Goal: Information Seeking & Learning: Learn about a topic

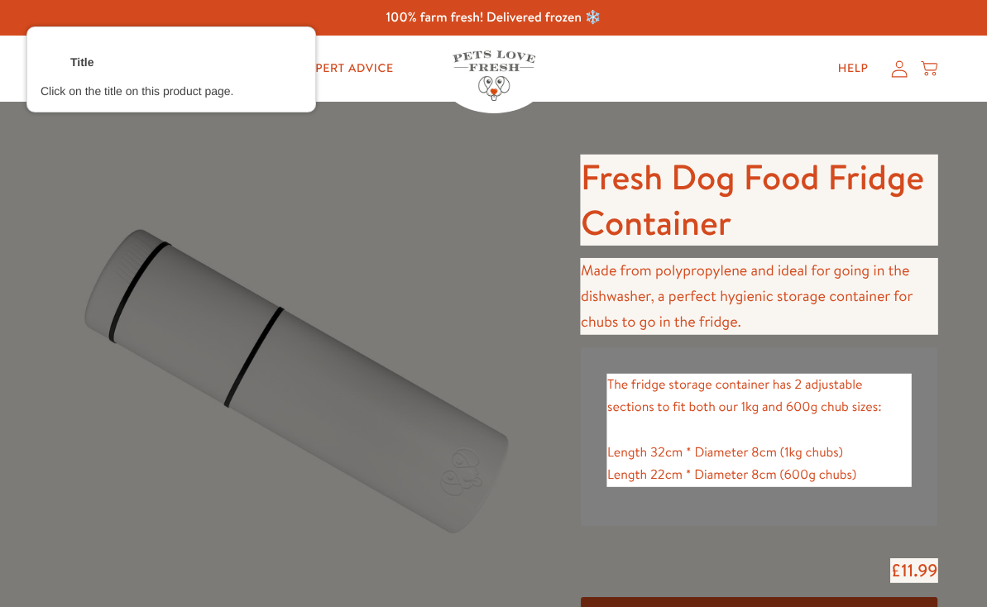
click at [799, 218] on div at bounding box center [759, 200] width 360 height 94
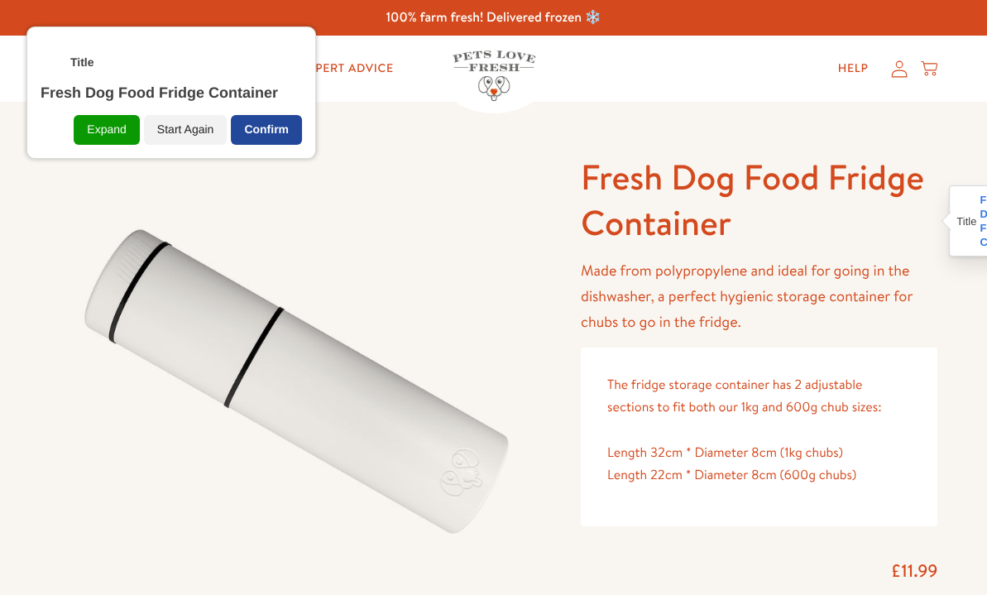
click at [292, 126] on div "Confirm" at bounding box center [266, 130] width 71 height 30
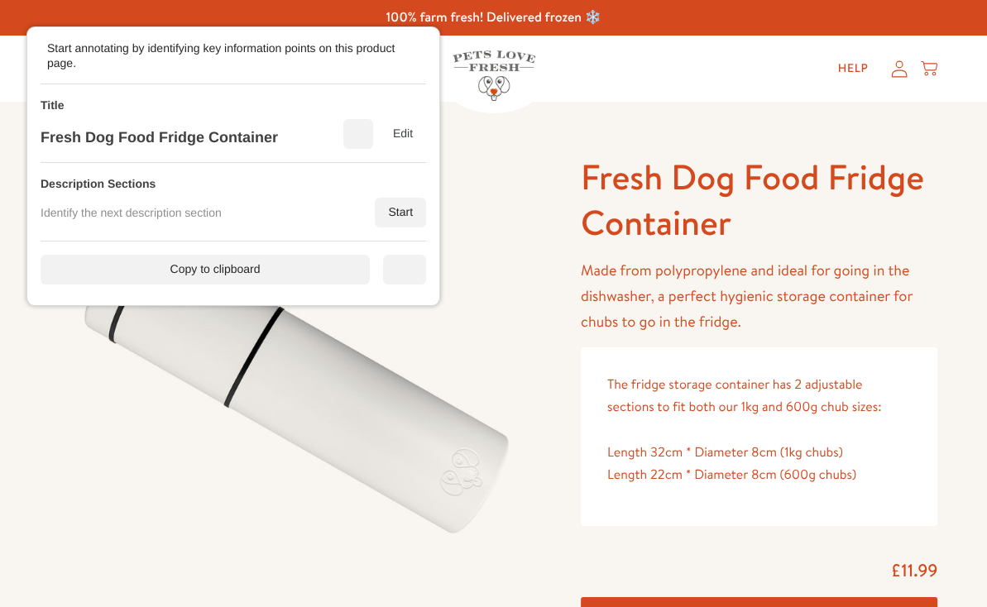
click at [389, 193] on div "Description Sections Identify the next description section Start" at bounding box center [234, 202] width 386 height 79
click at [399, 204] on div "Start" at bounding box center [400, 213] width 51 height 30
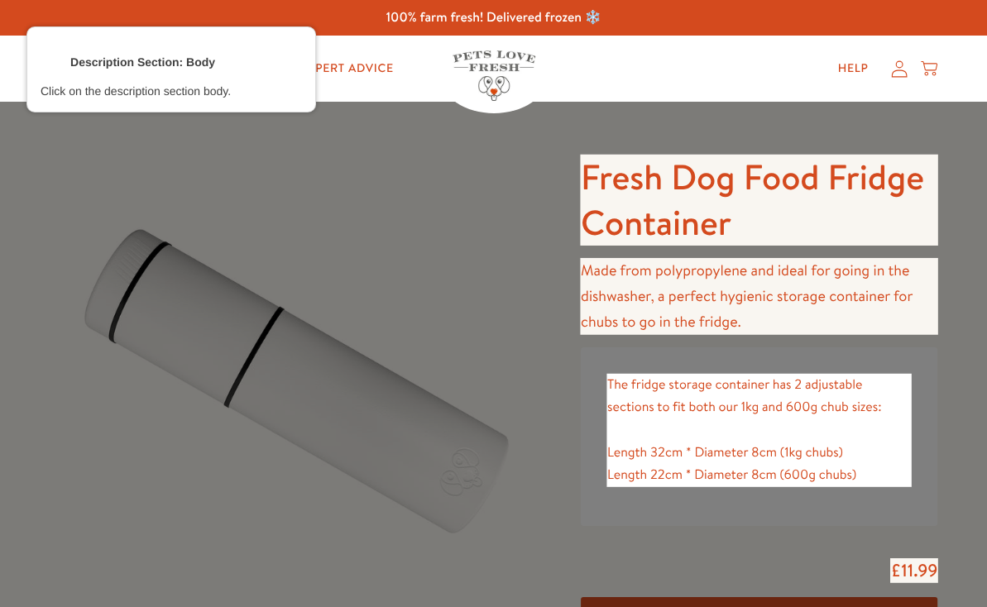
click at [708, 306] on div at bounding box center [759, 296] width 360 height 79
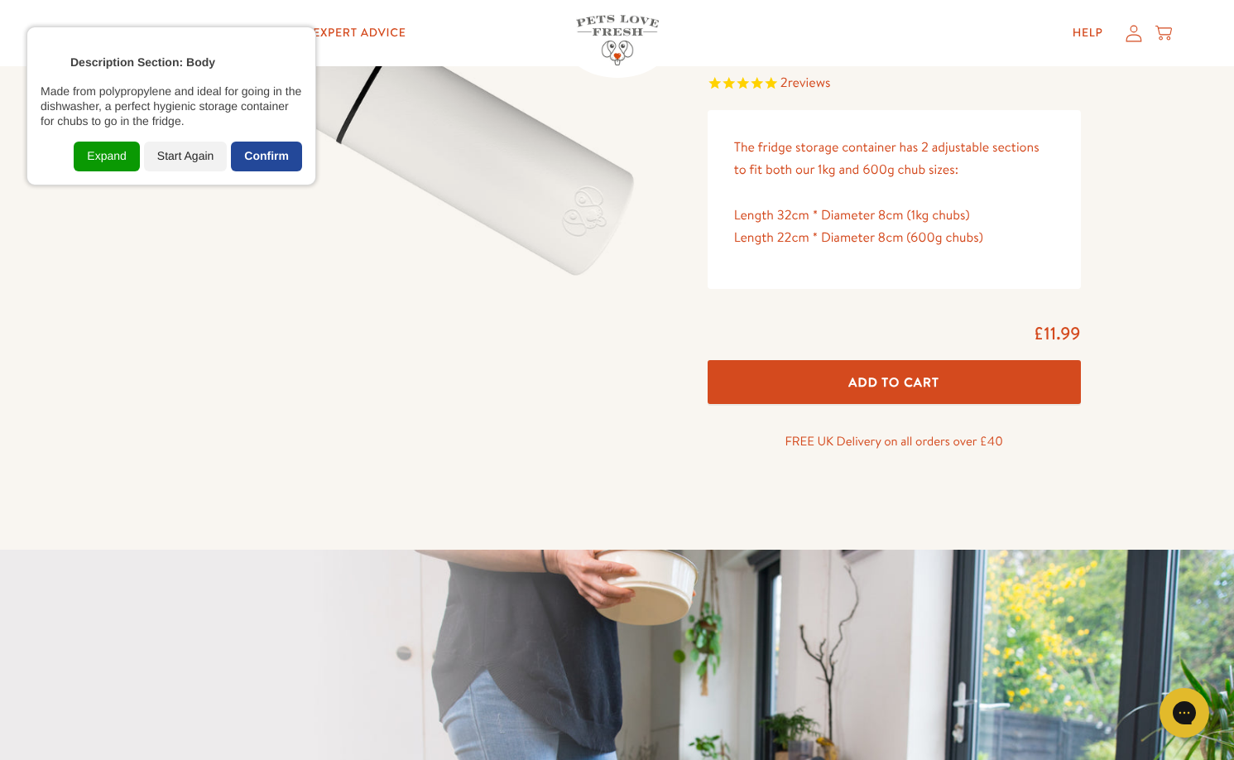
click at [248, 163] on div "Confirm" at bounding box center [266, 157] width 71 height 30
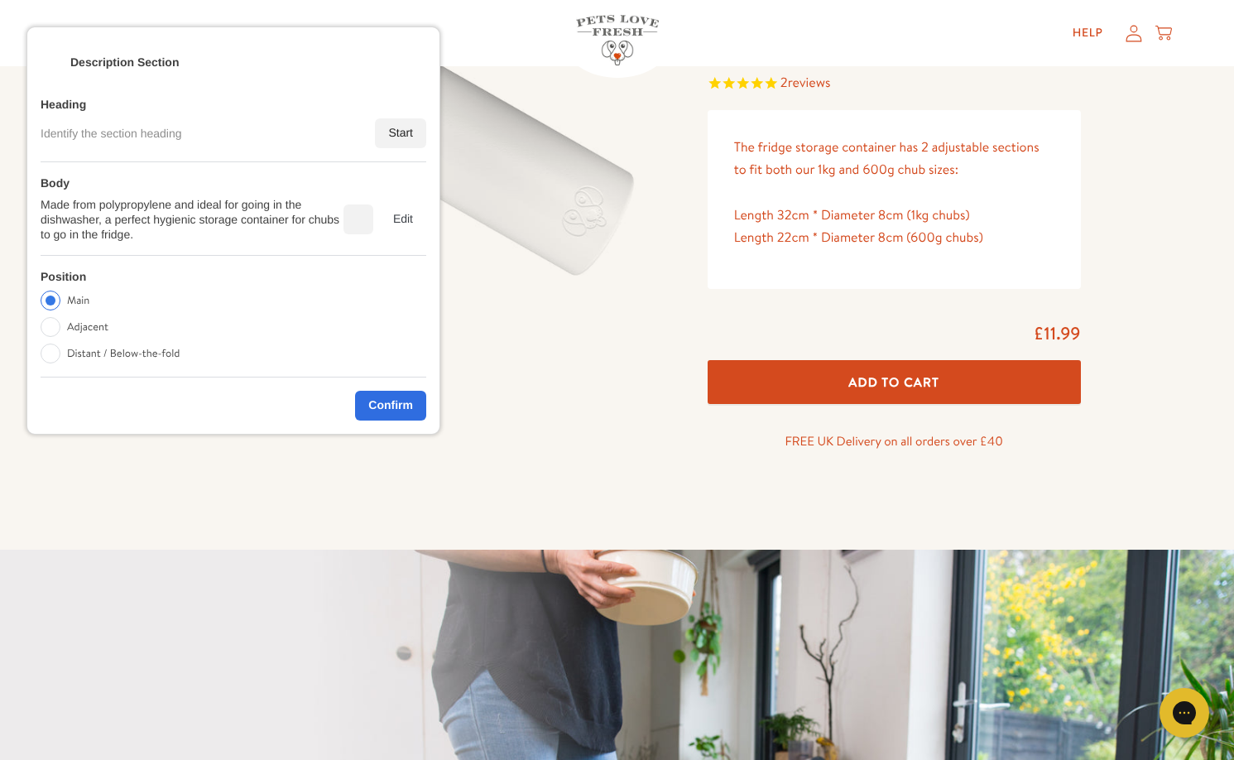
scroll to position [621, 0]
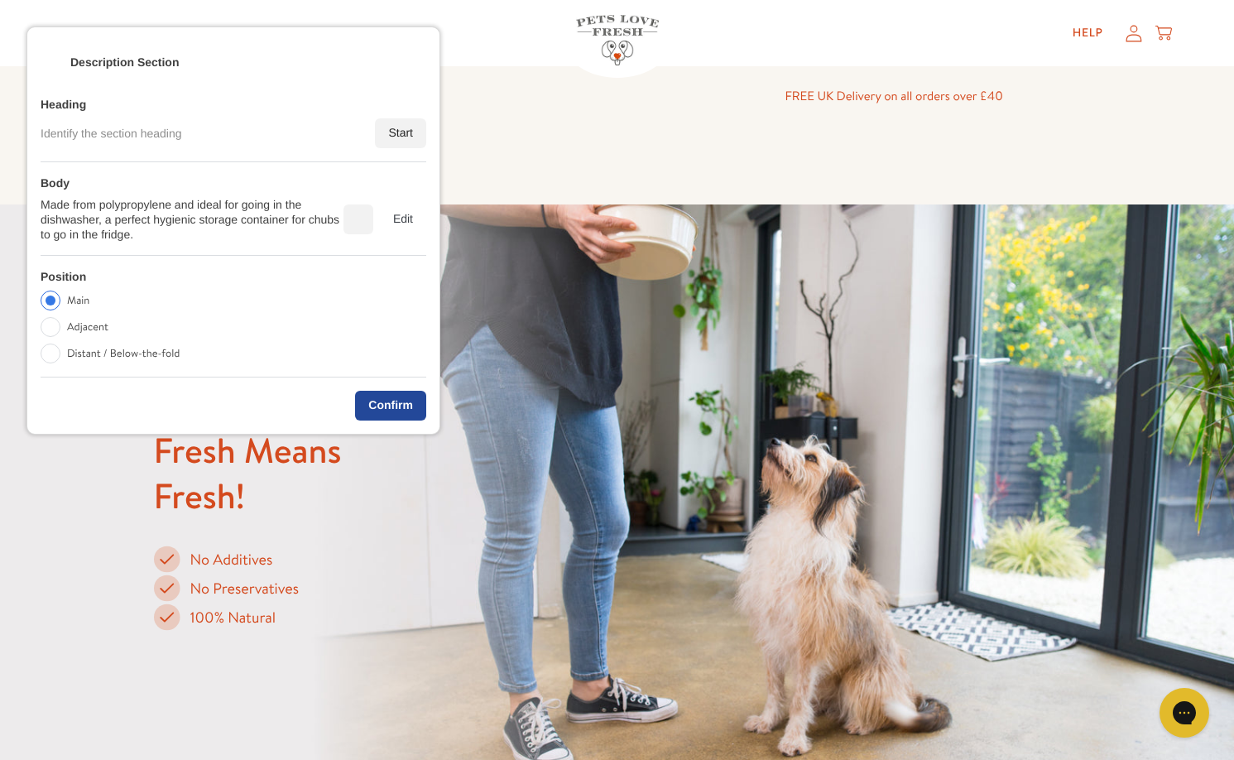
click at [376, 405] on div "Confirm" at bounding box center [390, 406] width 71 height 30
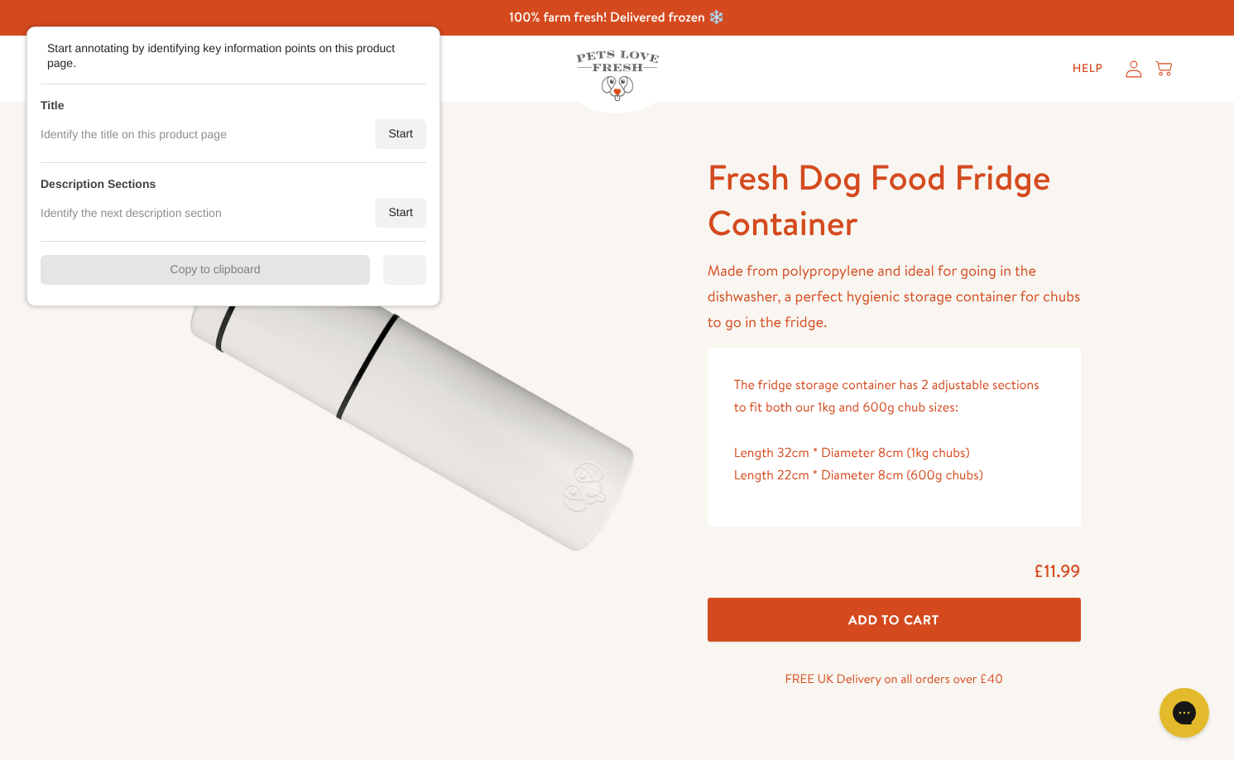
click at [378, 127] on div "Start" at bounding box center [400, 134] width 51 height 30
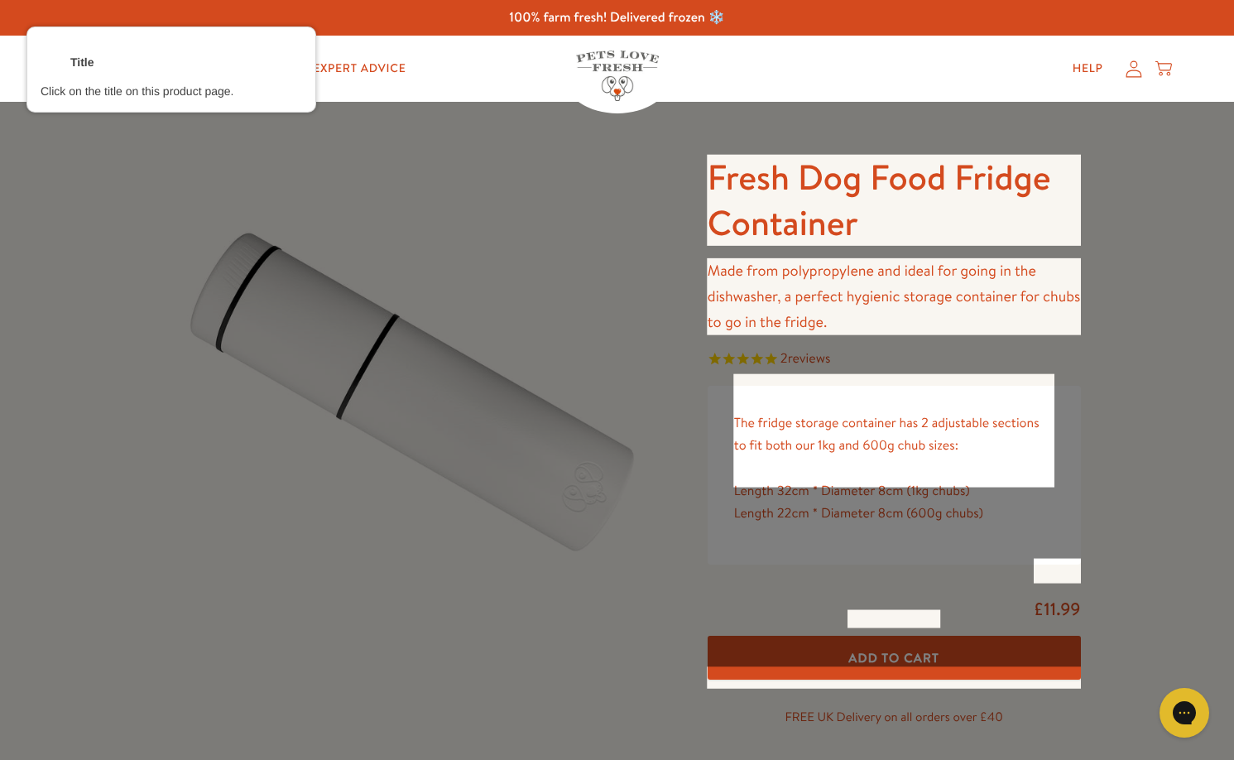
click at [677, 182] on div at bounding box center [617, 380] width 1234 height 760
click at [742, 182] on div at bounding box center [894, 200] width 377 height 94
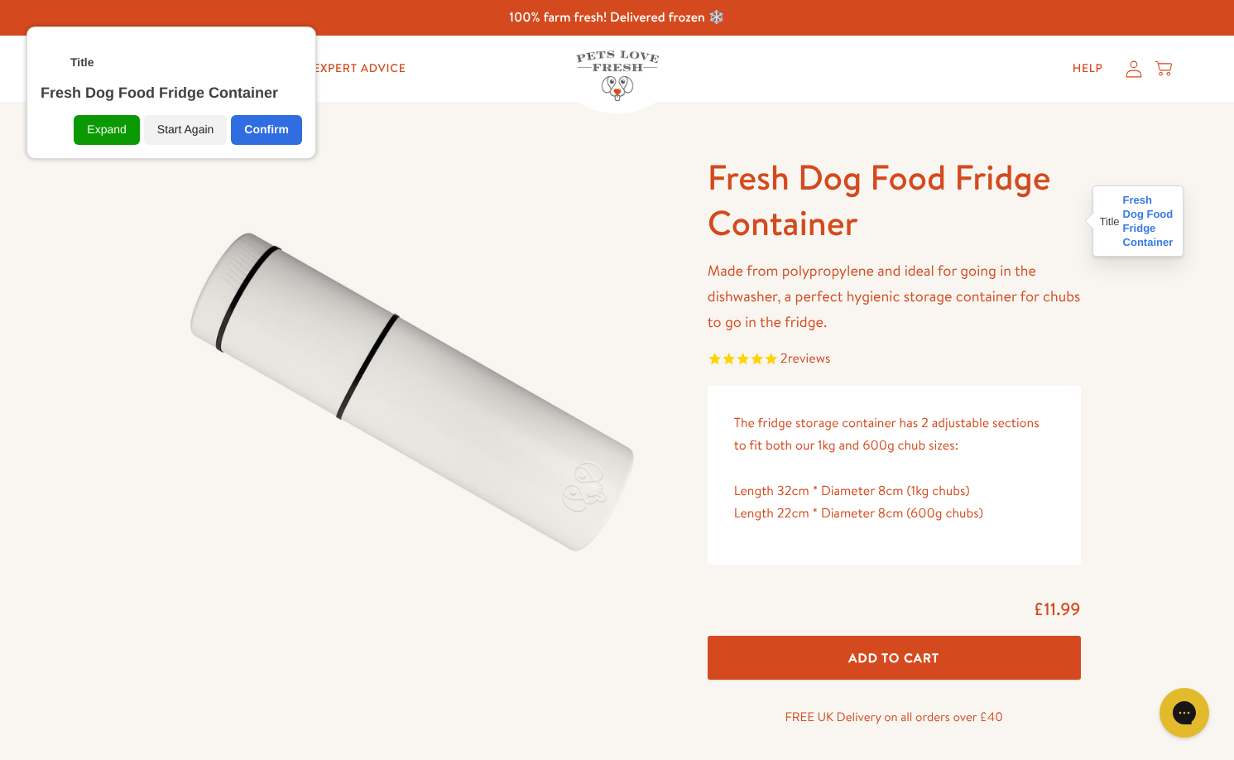
click at [280, 125] on div "Confirm" at bounding box center [266, 130] width 71 height 30
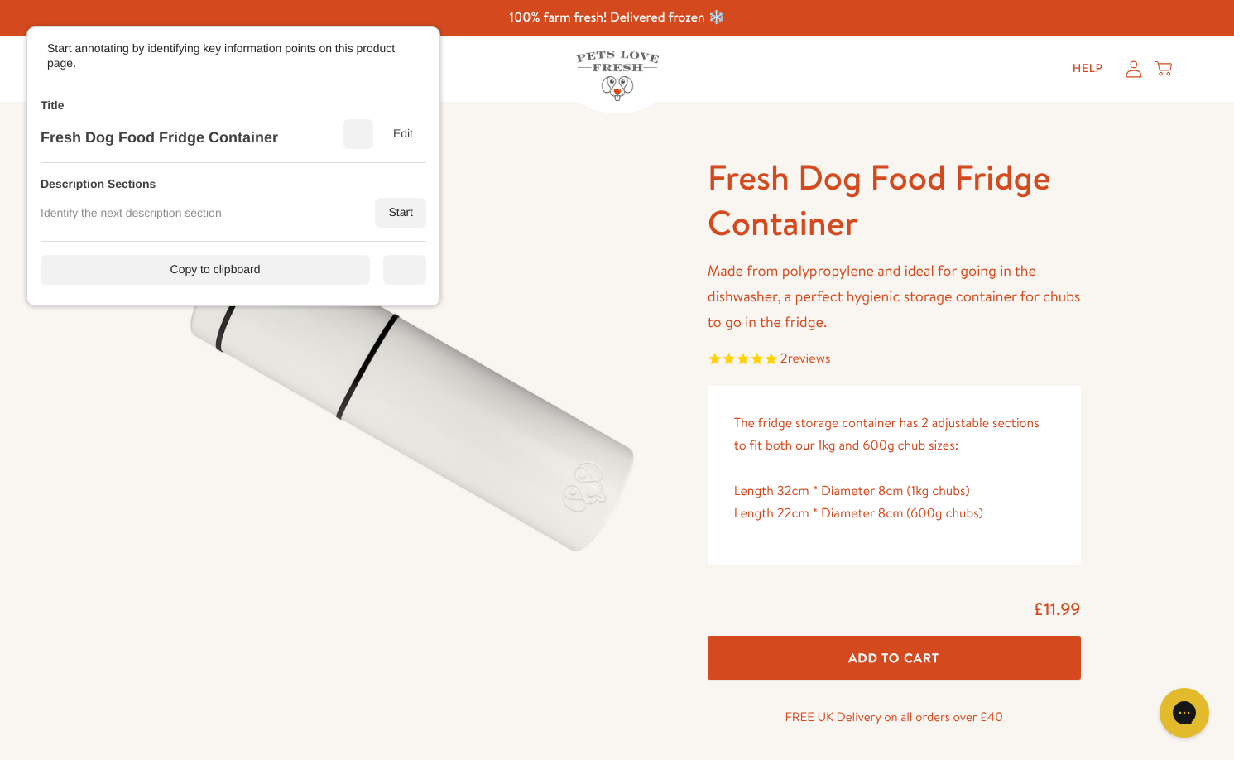
click at [417, 209] on div "Start" at bounding box center [400, 213] width 51 height 30
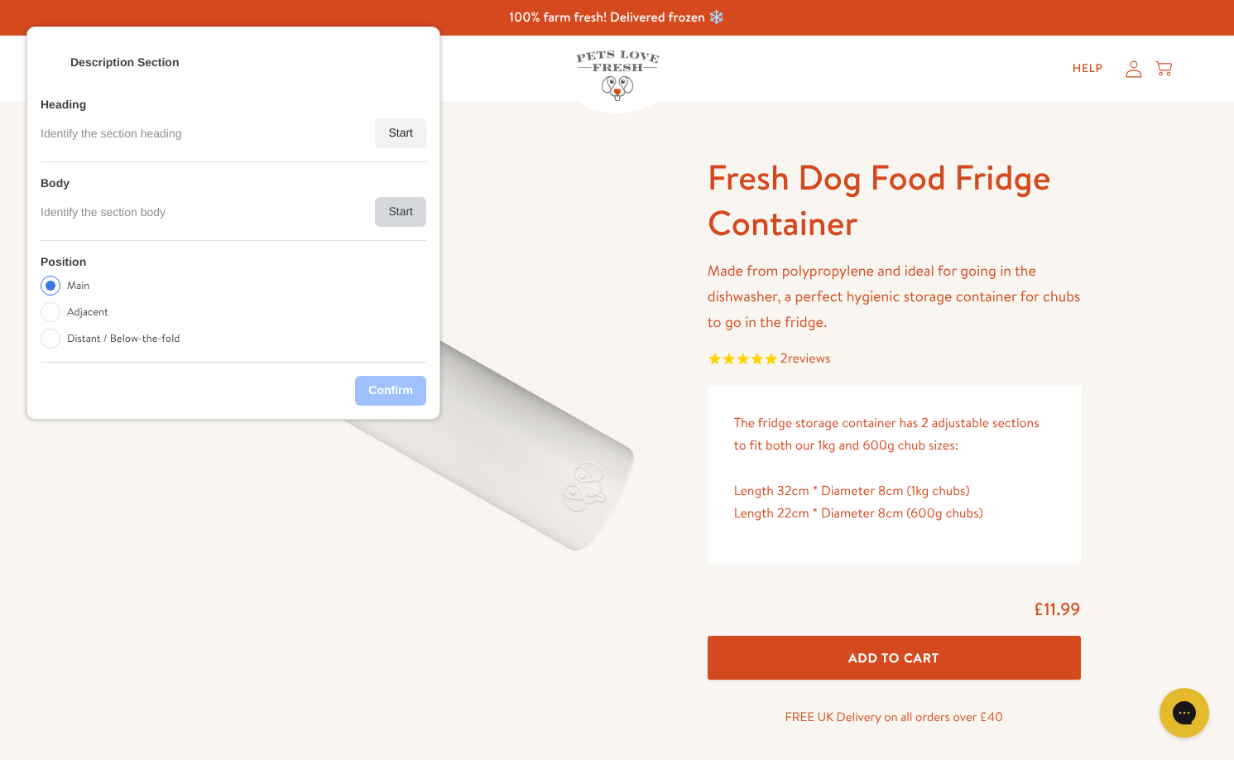
click at [409, 204] on div "Start" at bounding box center [400, 212] width 51 height 30
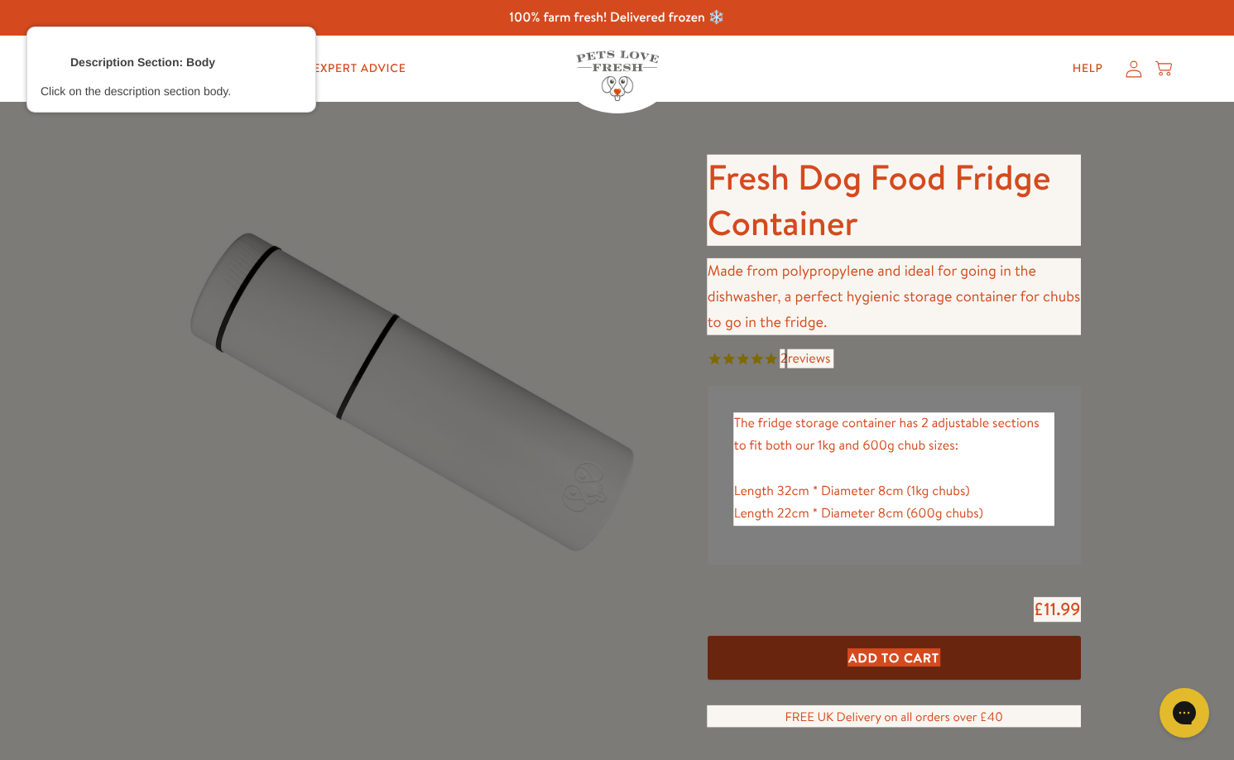
click at [849, 295] on div at bounding box center [894, 296] width 377 height 79
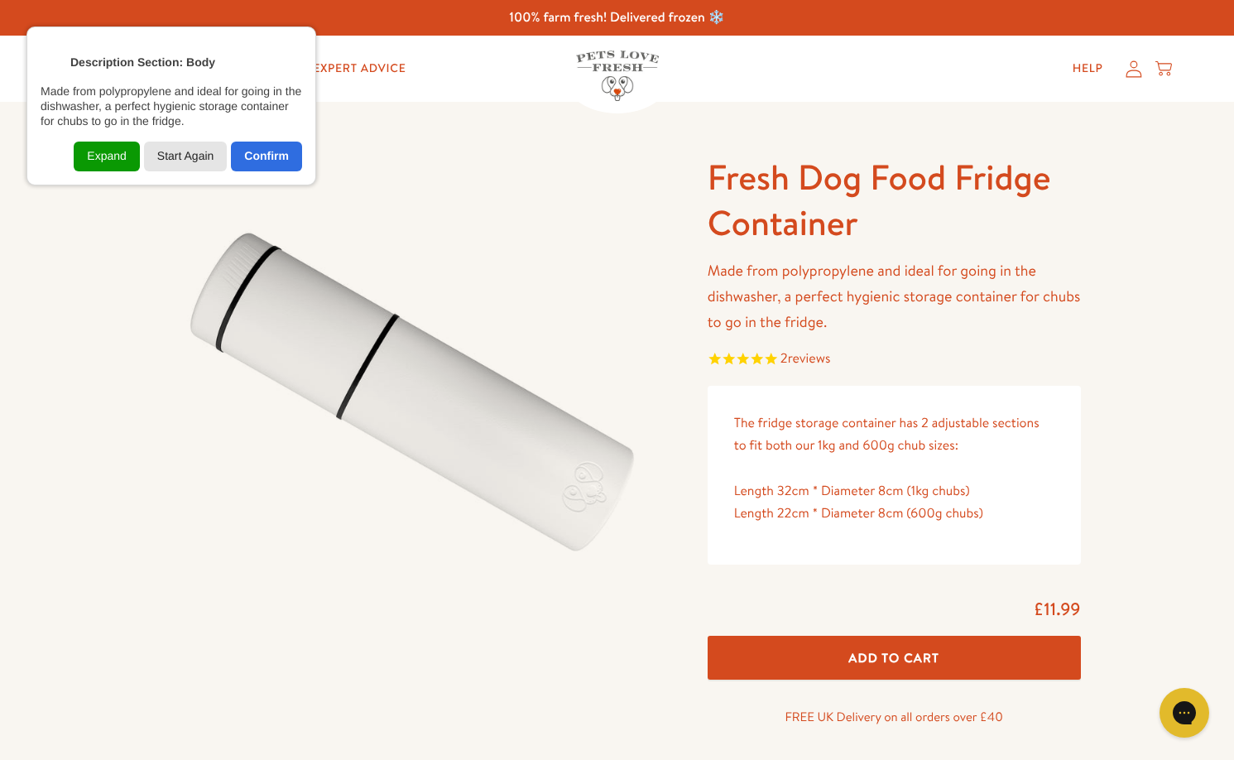
click at [199, 153] on div "Start Again" at bounding box center [186, 157] width 84 height 30
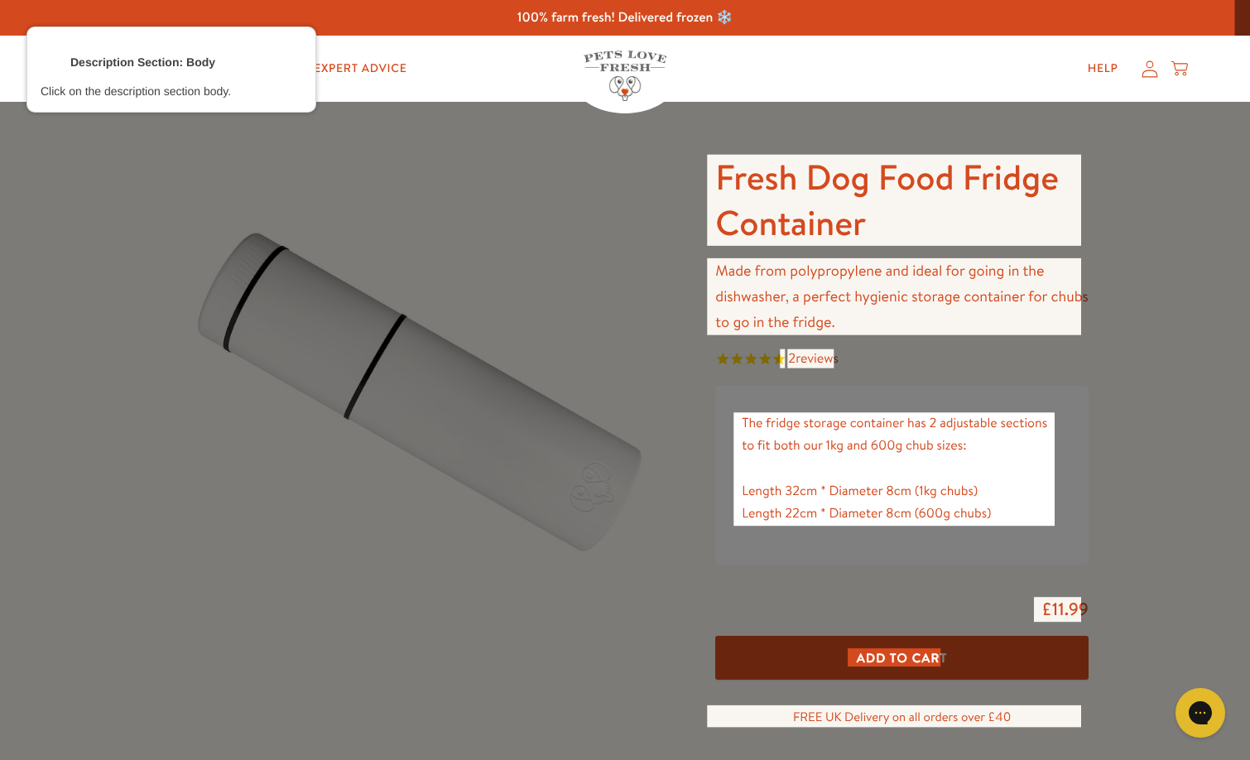
click at [1094, 400] on div at bounding box center [625, 380] width 1250 height 760
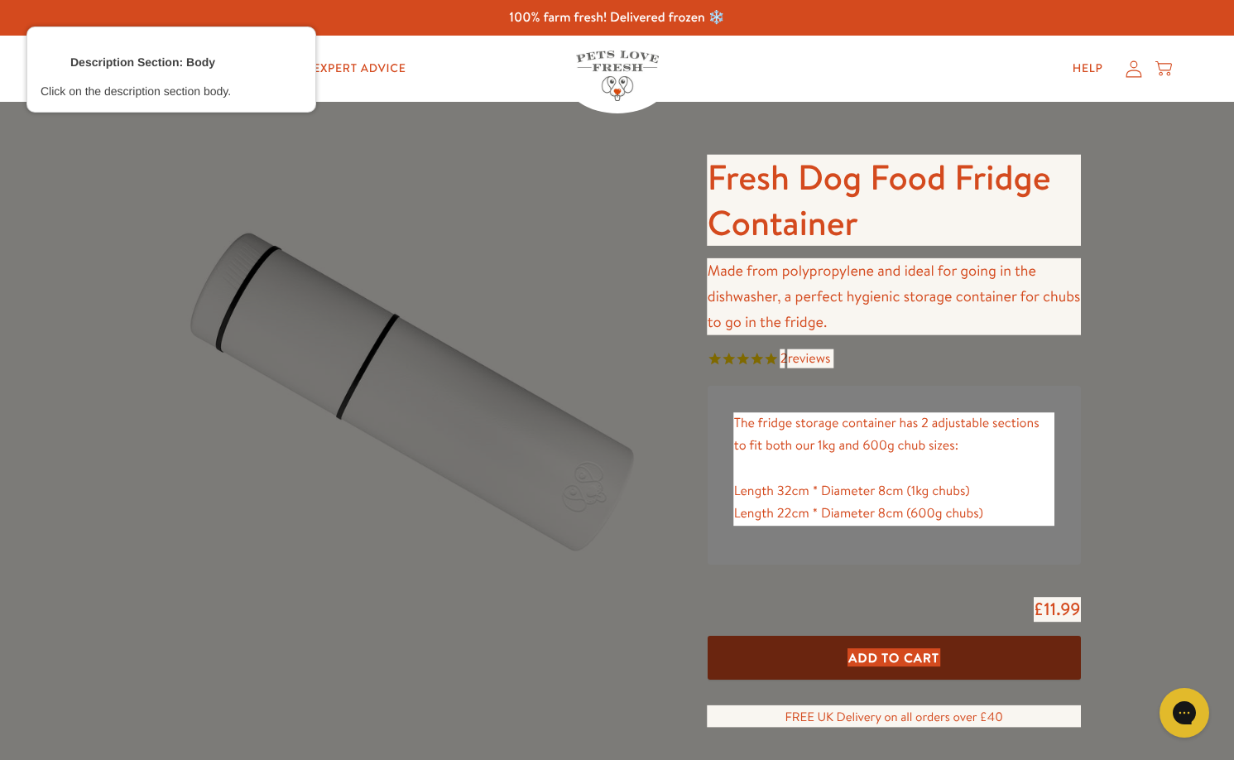
click at [848, 323] on div at bounding box center [894, 296] width 377 height 79
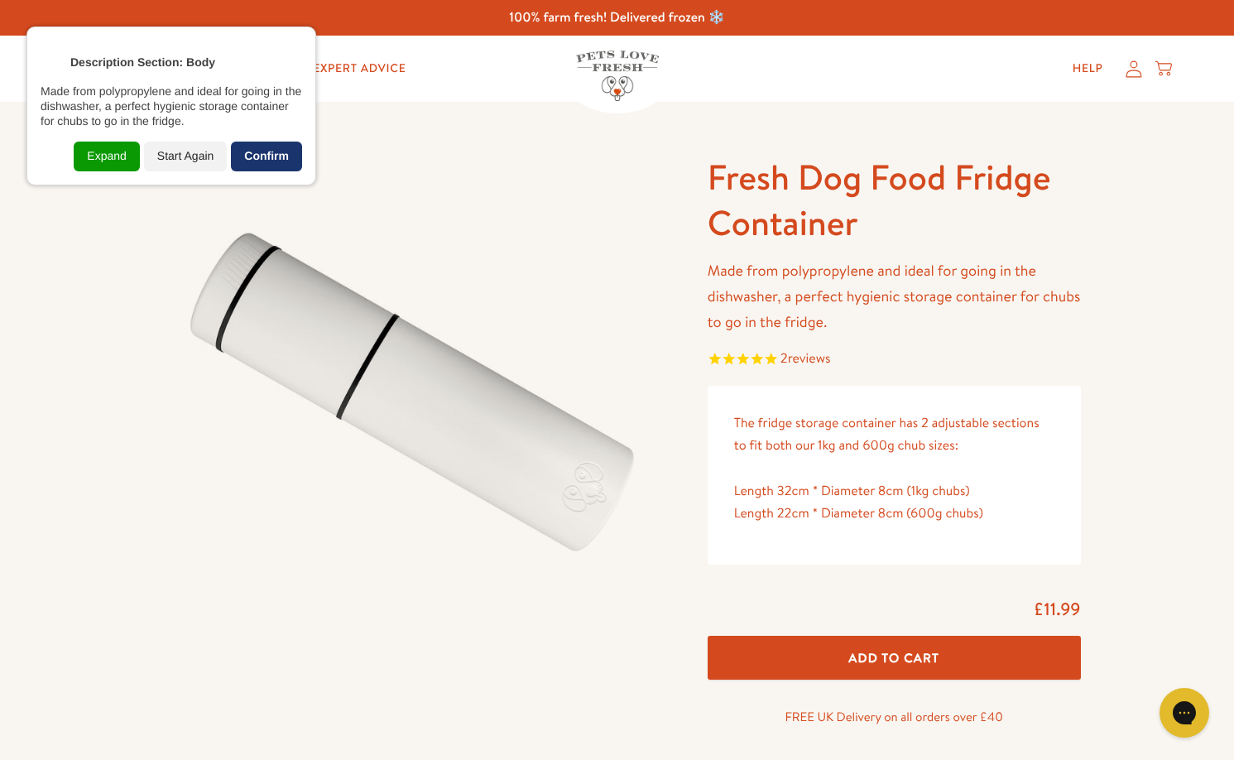
click at [293, 156] on div "Confirm" at bounding box center [266, 157] width 71 height 30
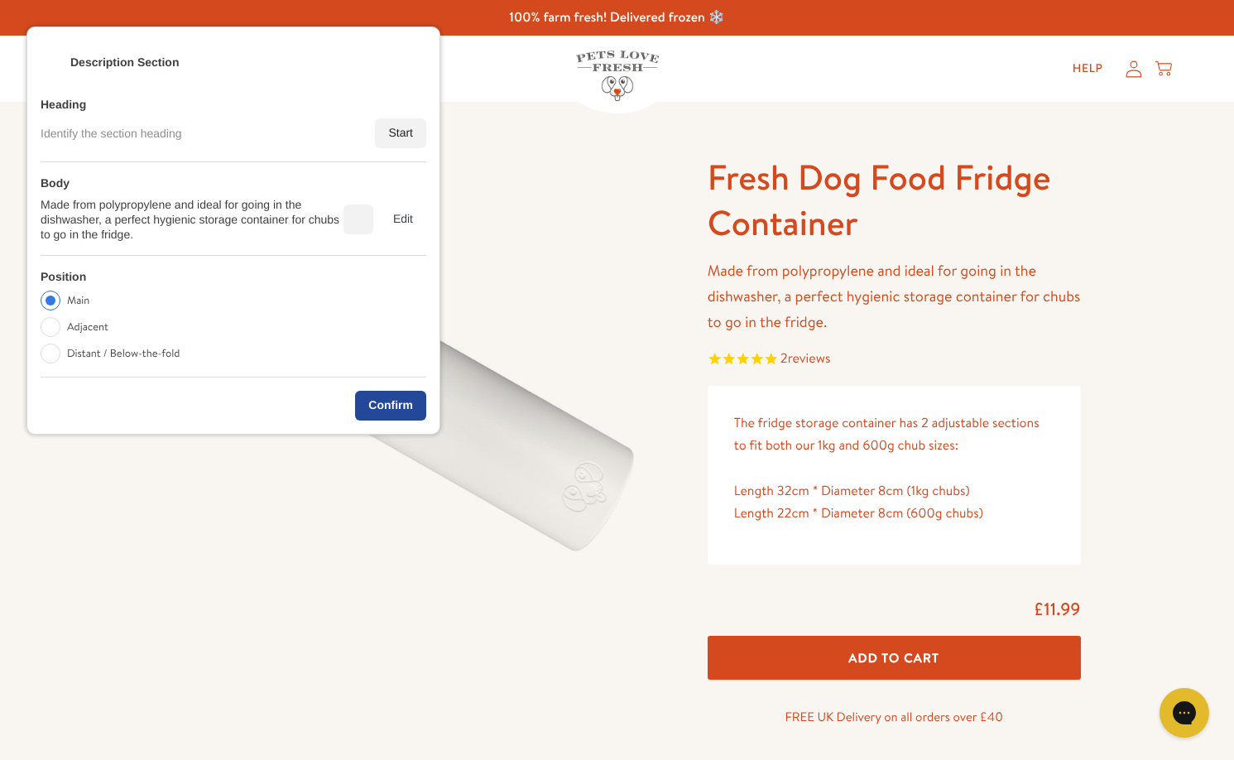
click at [393, 396] on div "Confirm" at bounding box center [390, 406] width 71 height 30
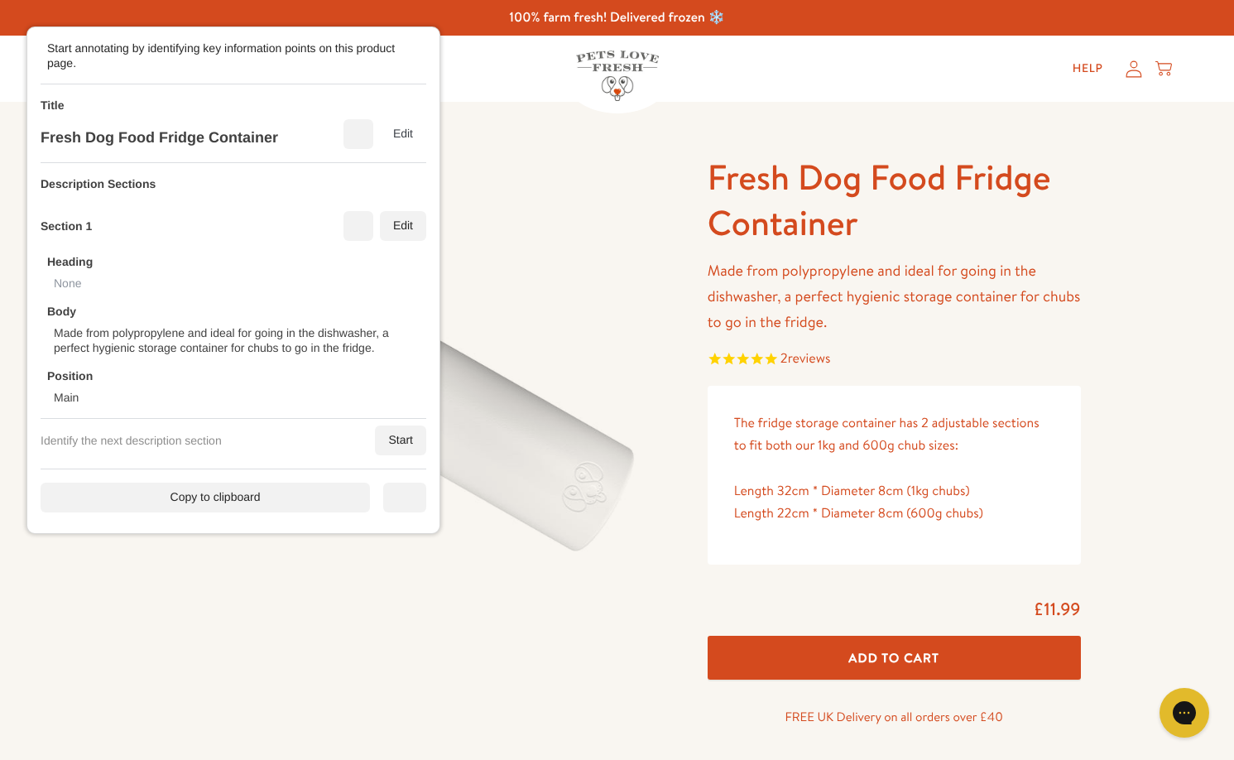
click at [400, 423] on div "Description Sections Section 1 Edit Heading None Body Made from polypropylene a…" at bounding box center [234, 316] width 386 height 306
click at [404, 425] on div "Start" at bounding box center [401, 440] width 51 height 30
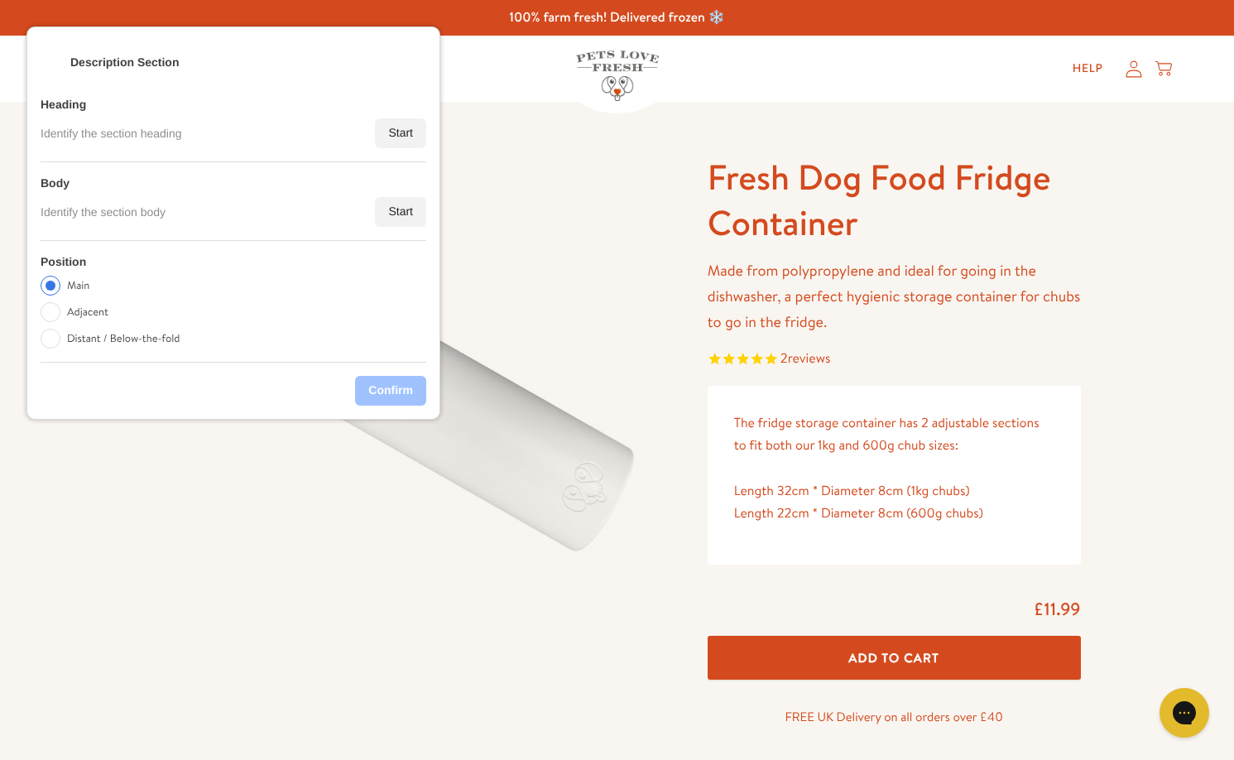
click at [404, 215] on div "Start" at bounding box center [400, 212] width 51 height 30
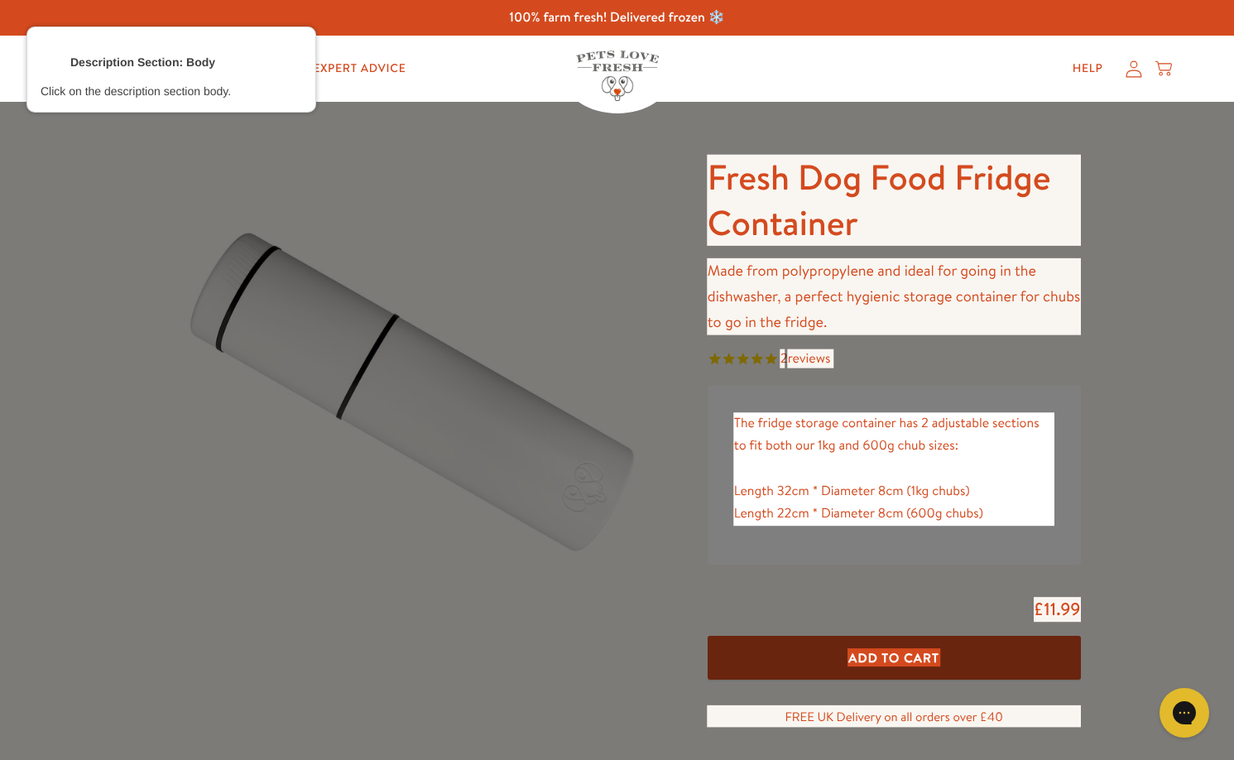
click at [859, 489] on div at bounding box center [894, 469] width 324 height 116
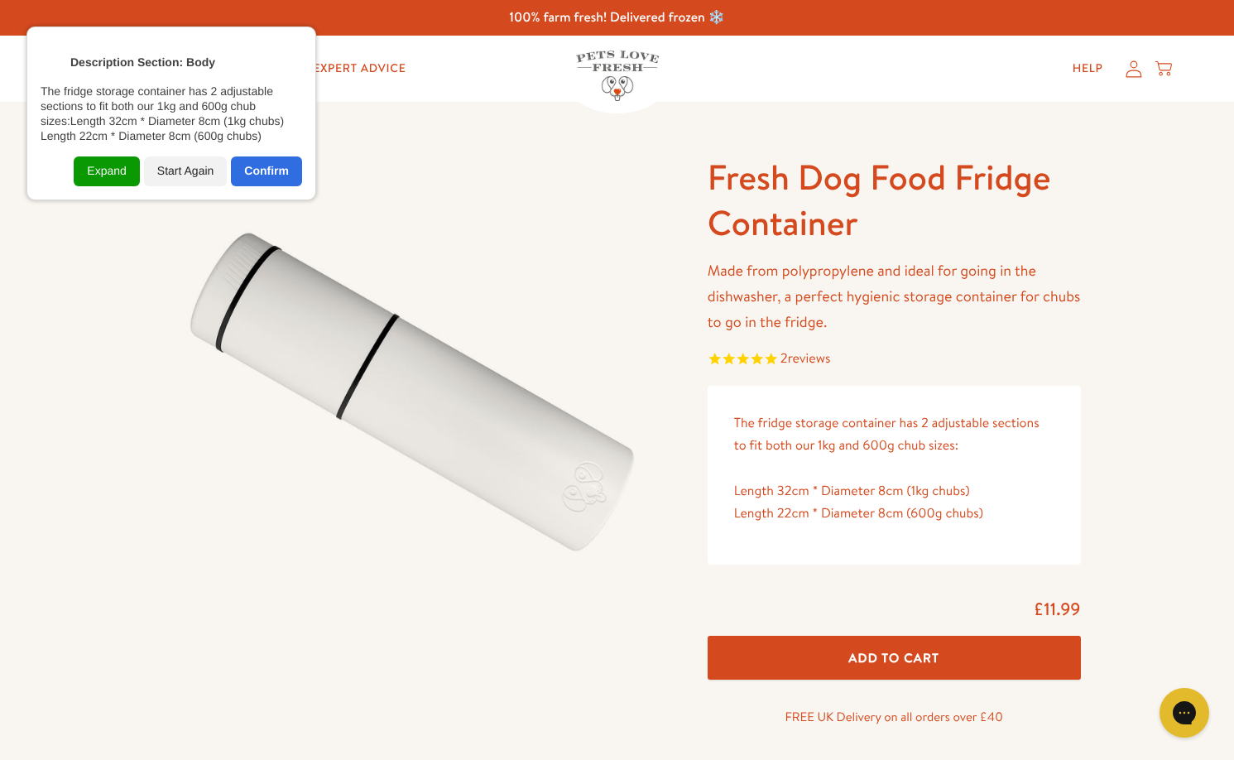
click at [291, 186] on div "Description Section: Body The fridge storage container has 2 adjustable section…" at bounding box center [171, 113] width 290 height 174
click at [281, 175] on div "Confirm" at bounding box center [266, 171] width 71 height 30
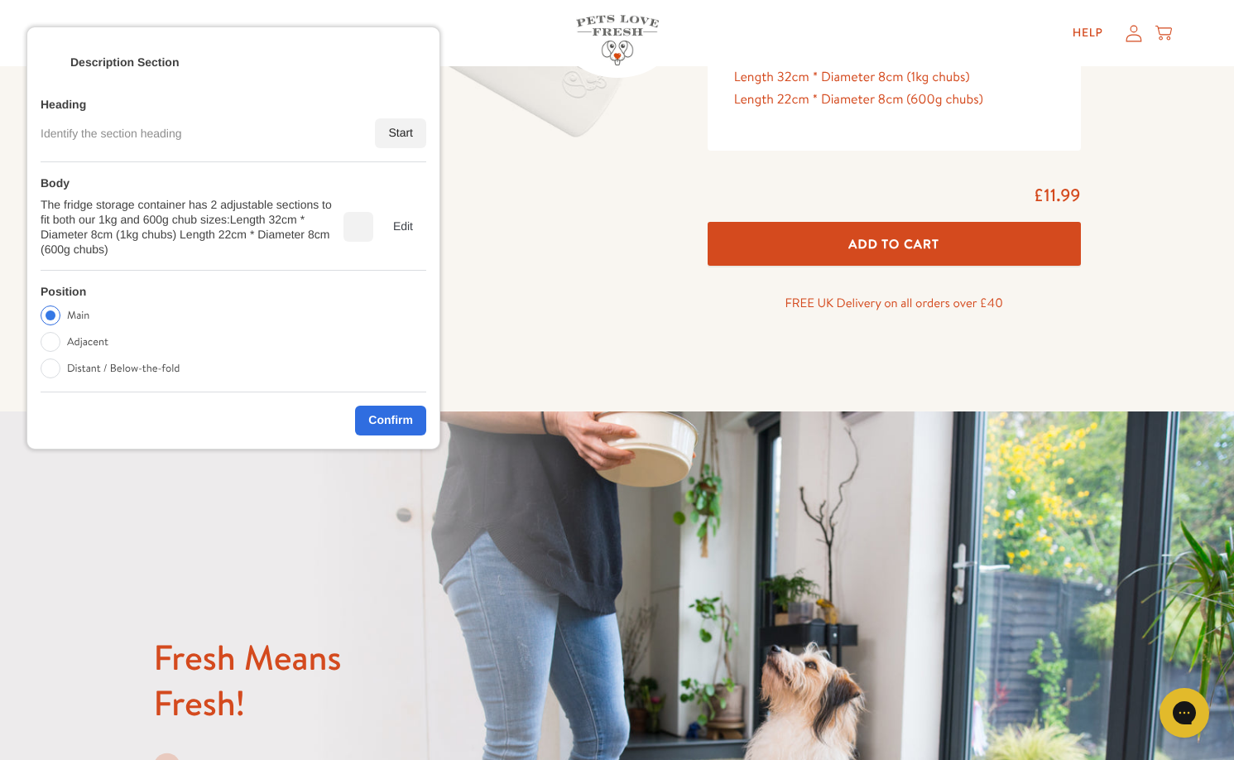
click at [100, 339] on label "Adjacent" at bounding box center [87, 342] width 41 height 20
click at [60, 339] on input "Adjacent" at bounding box center [51, 342] width 20 height 20
radio input "true"
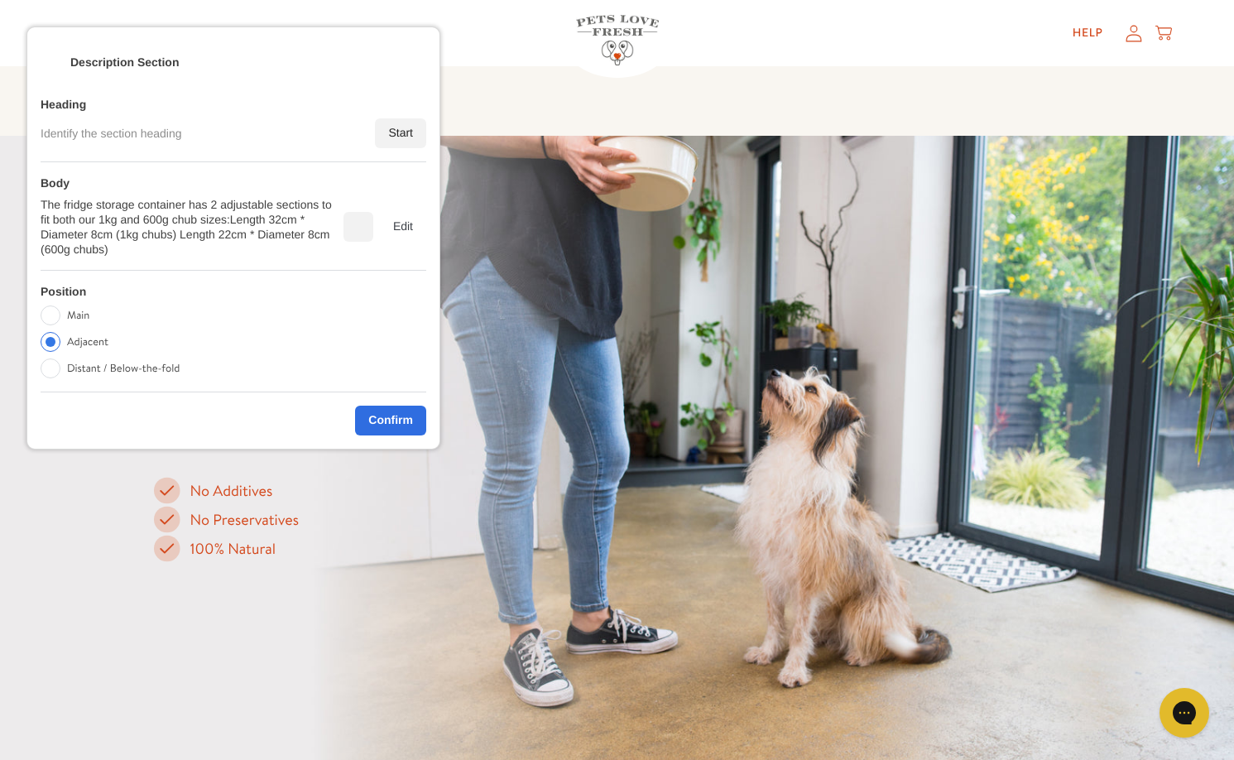
click at [381, 410] on div "Confirm" at bounding box center [390, 421] width 71 height 30
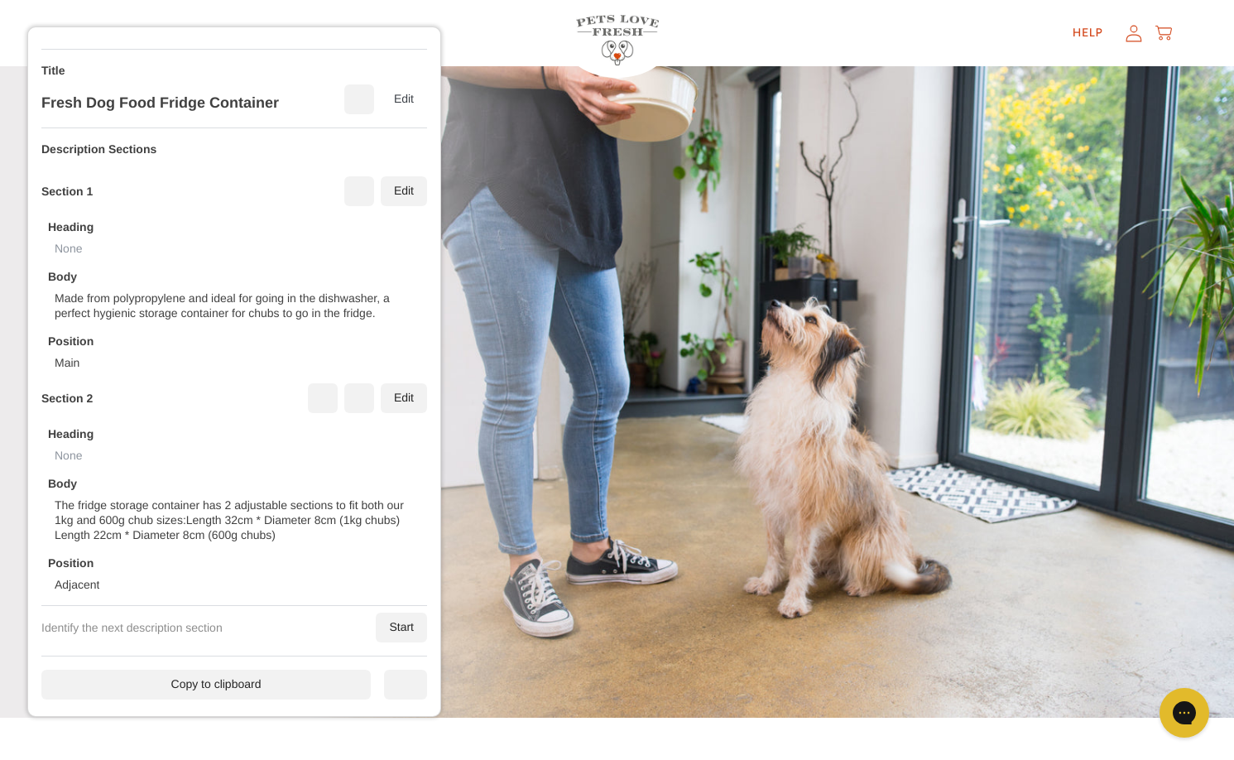
scroll to position [1103, 0]
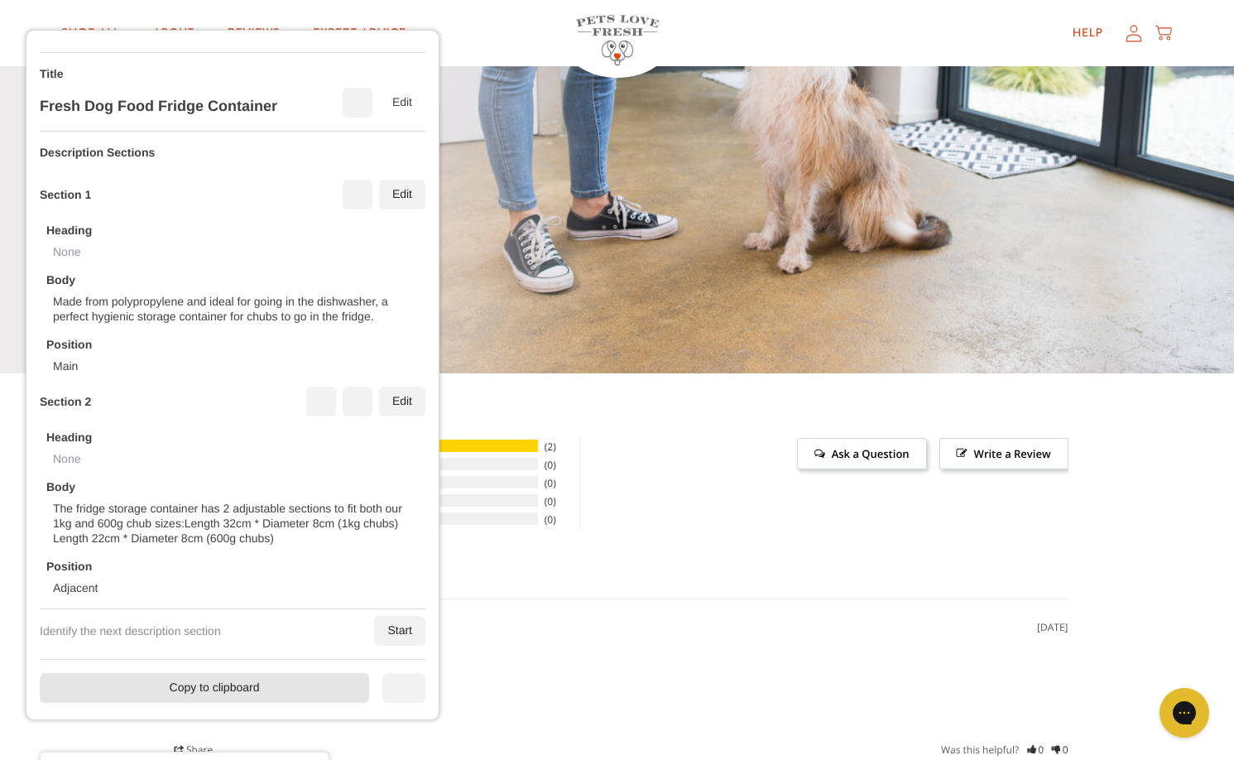
drag, startPoint x: 262, startPoint y: 670, endPoint x: 260, endPoint y: 679, distance: 9.3
click at [260, 673] on div "Start annotating by identifying key information points on this product page. Ti…" at bounding box center [233, 375] width 386 height 662
click at [226, 684] on div "Copy to clipboard" at bounding box center [202, 690] width 329 height 30
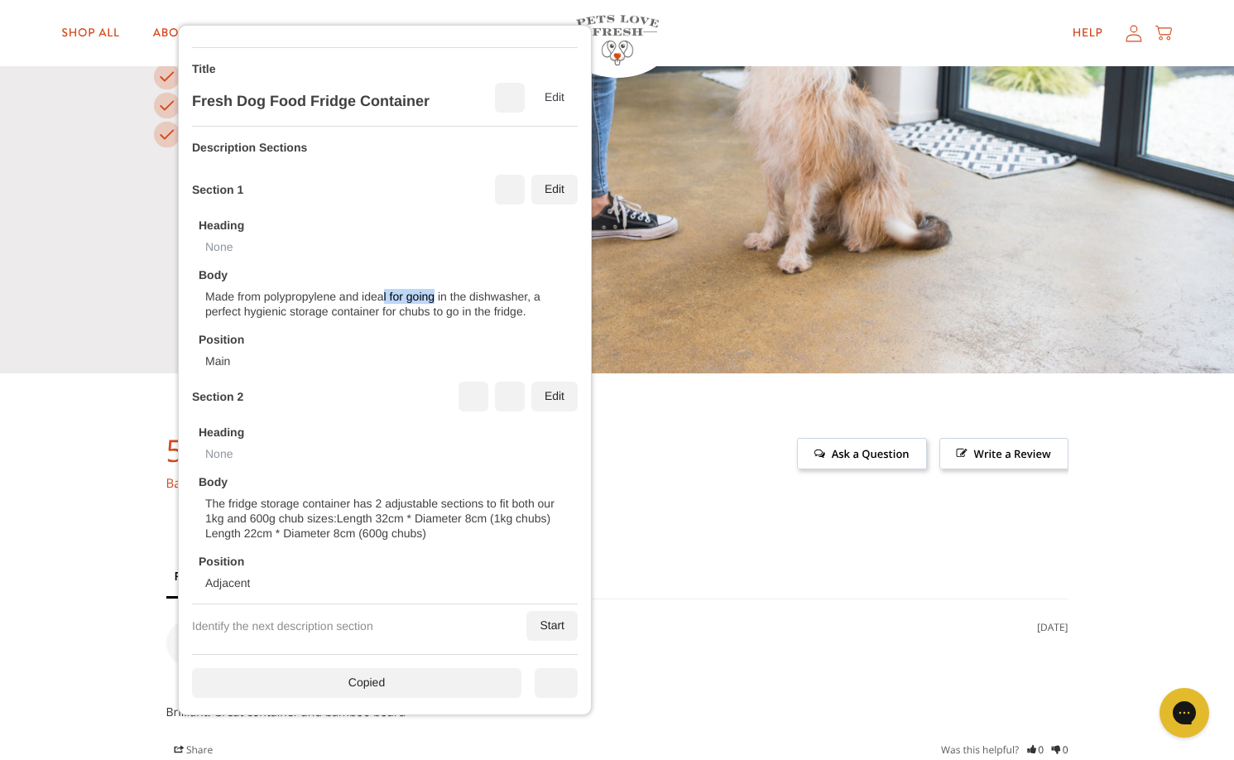
drag, startPoint x: 387, startPoint y: 274, endPoint x: 687, endPoint y: 270, distance: 299.6
click at [578, 240] on div "Heading None Body Made from polypropylene and ideal for going in the dishwasher…" at bounding box center [385, 286] width 386 height 164
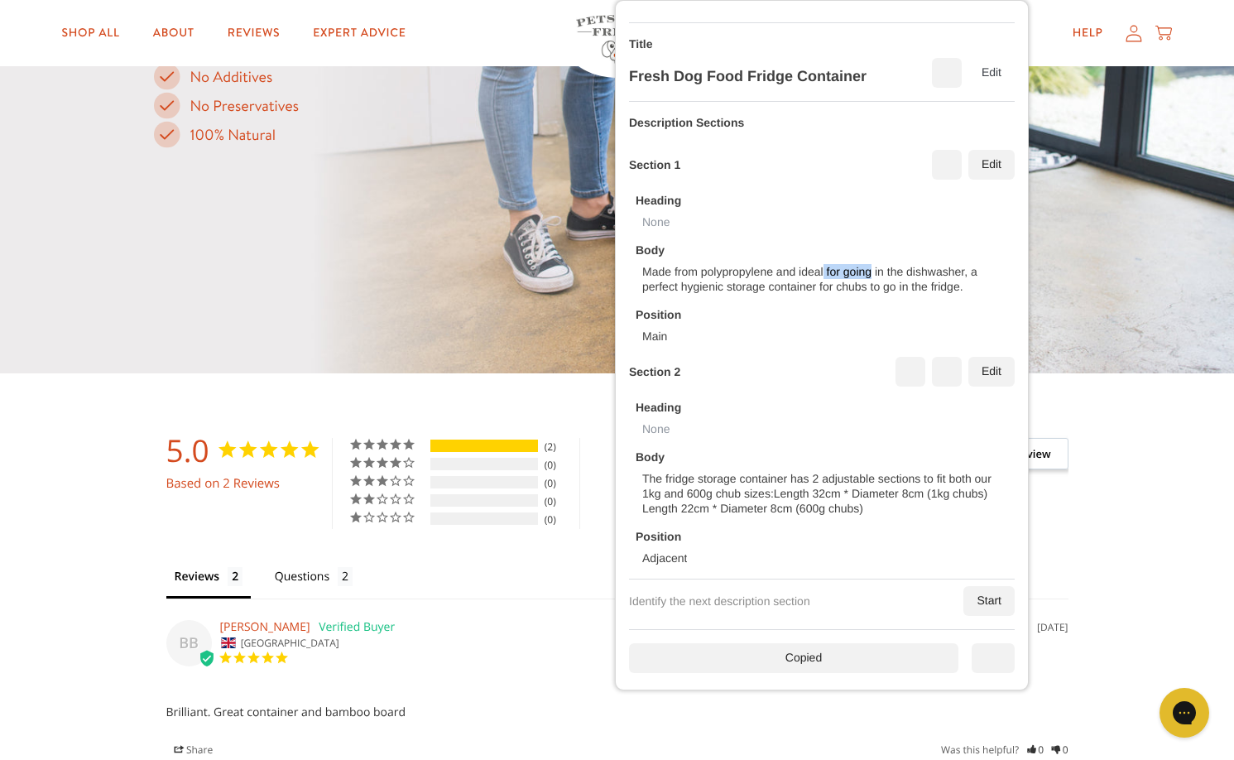
scroll to position [1587, 0]
